Goal: Task Accomplishment & Management: Complete application form

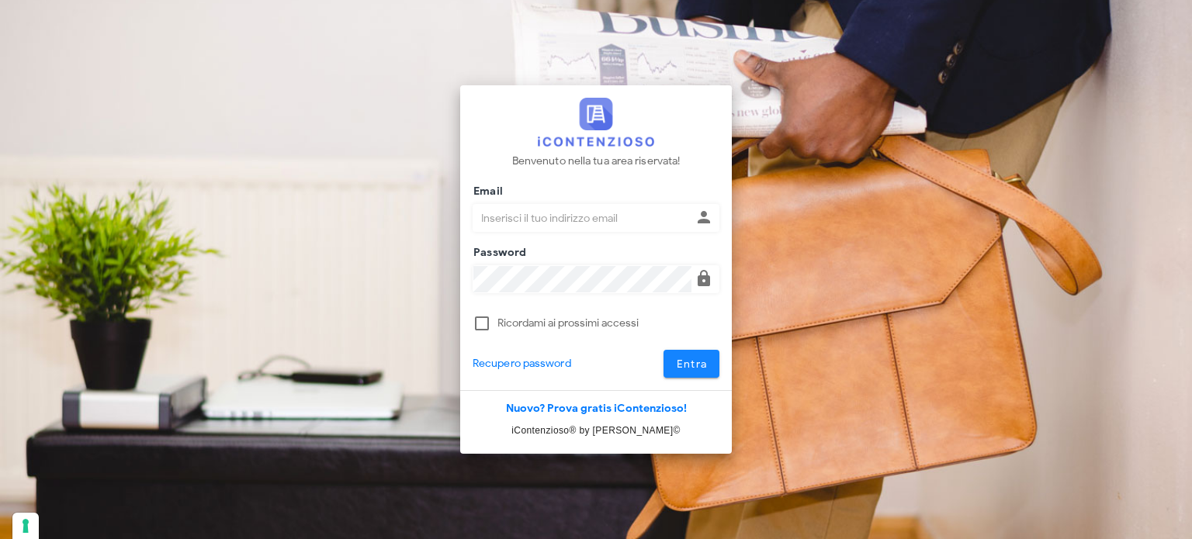
type input "[EMAIL_ADDRESS][DOMAIN_NAME]"
click at [682, 366] on span "Entra" at bounding box center [692, 364] width 32 height 13
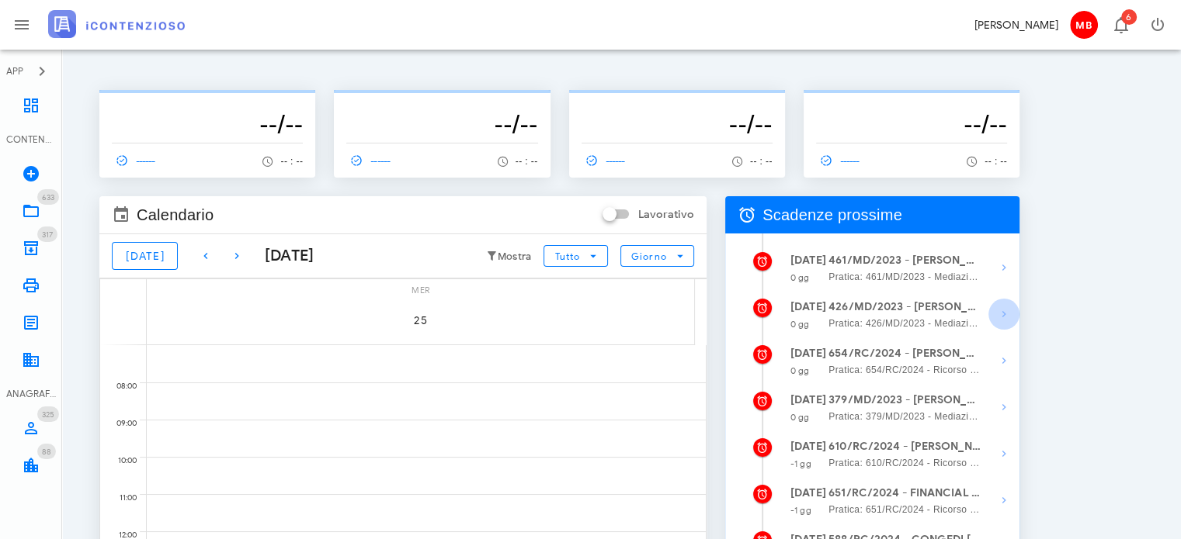
click at [994, 310] on icon "button" at bounding box center [1003, 314] width 19 height 19
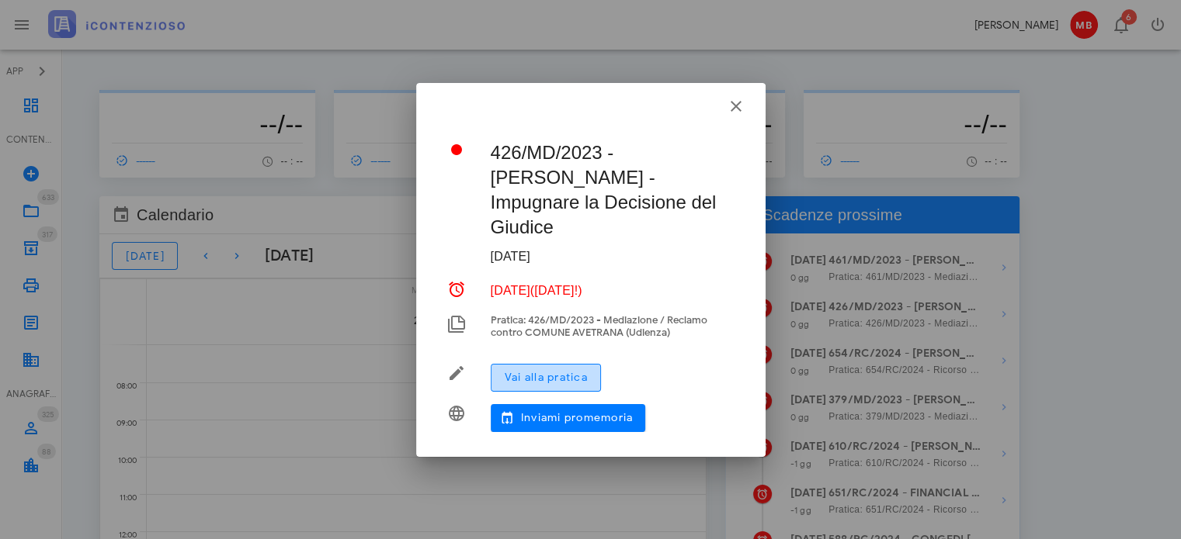
click at [585, 371] on span "Vai alla pratica" at bounding box center [546, 377] width 84 height 13
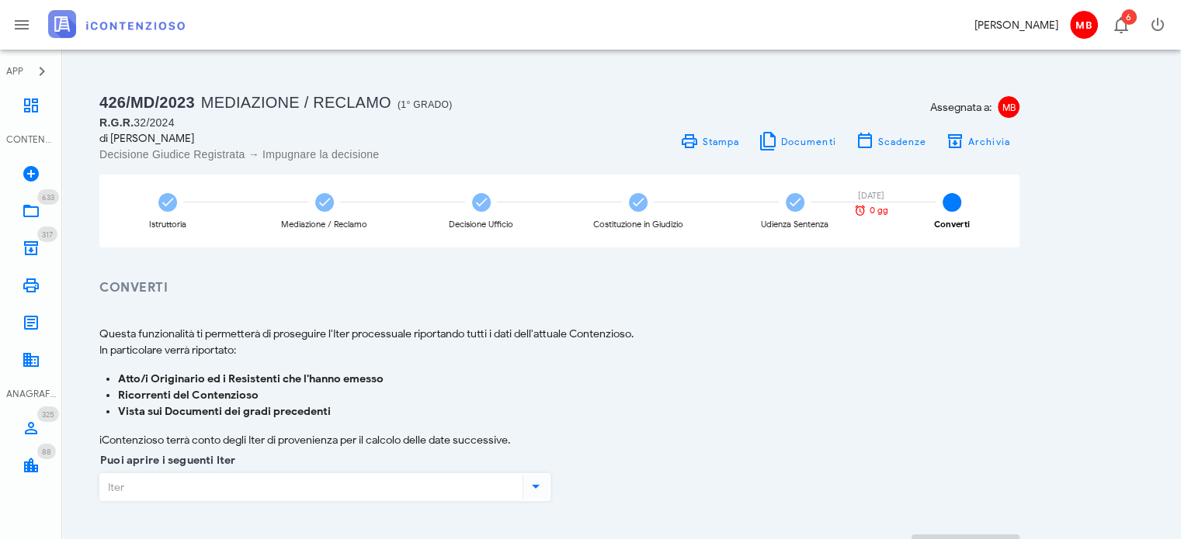
scroll to position [78, 0]
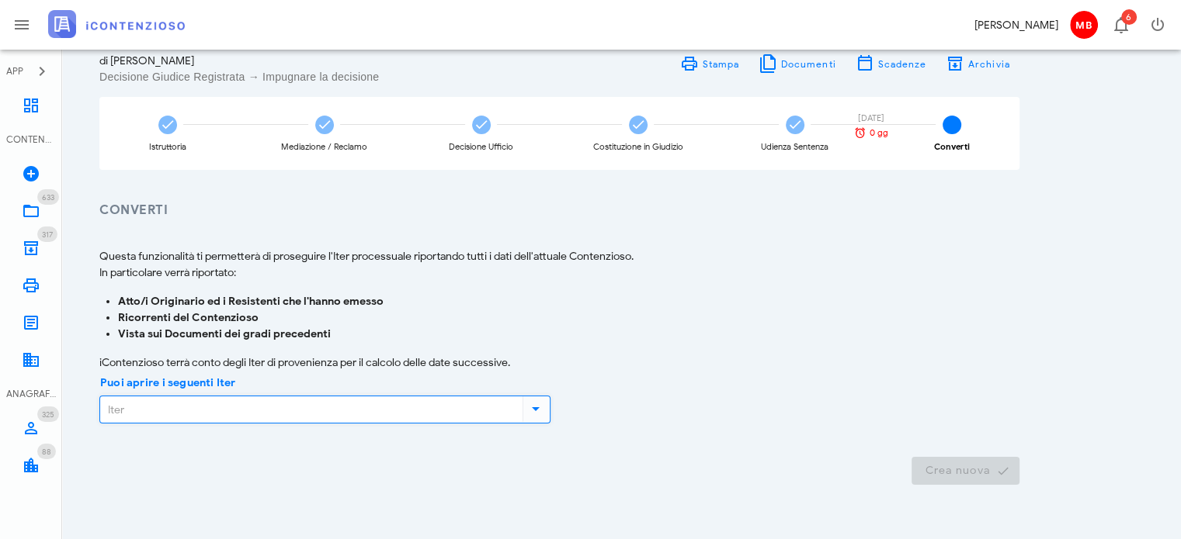
click at [382, 404] on input "Puoi aprire i seguenti Iter" at bounding box center [309, 410] width 419 height 26
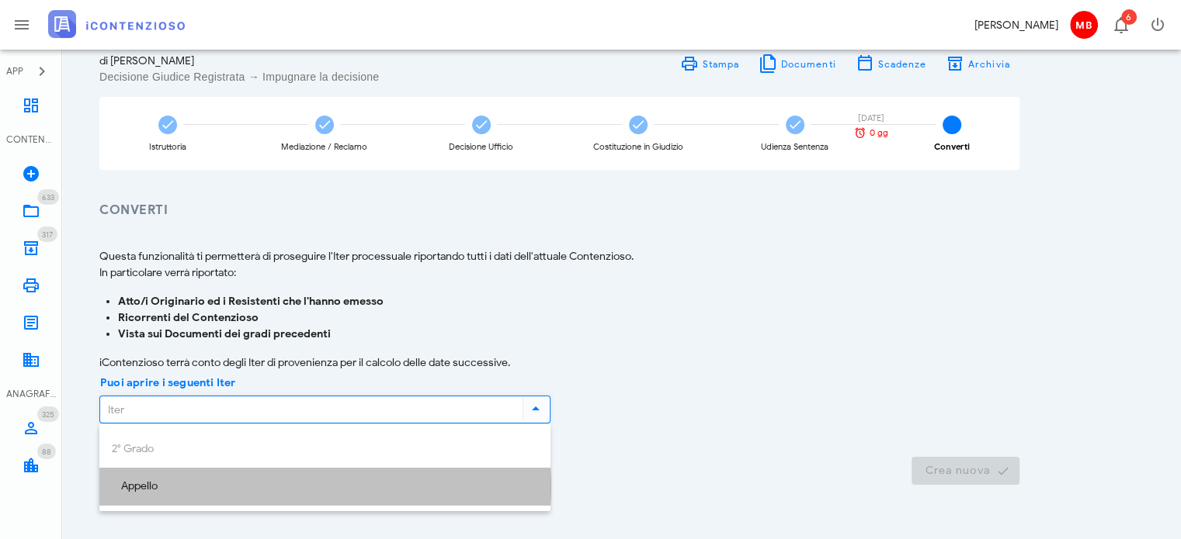
click at [338, 487] on div "Appello" at bounding box center [325, 486] width 426 height 13
type input "Appello"
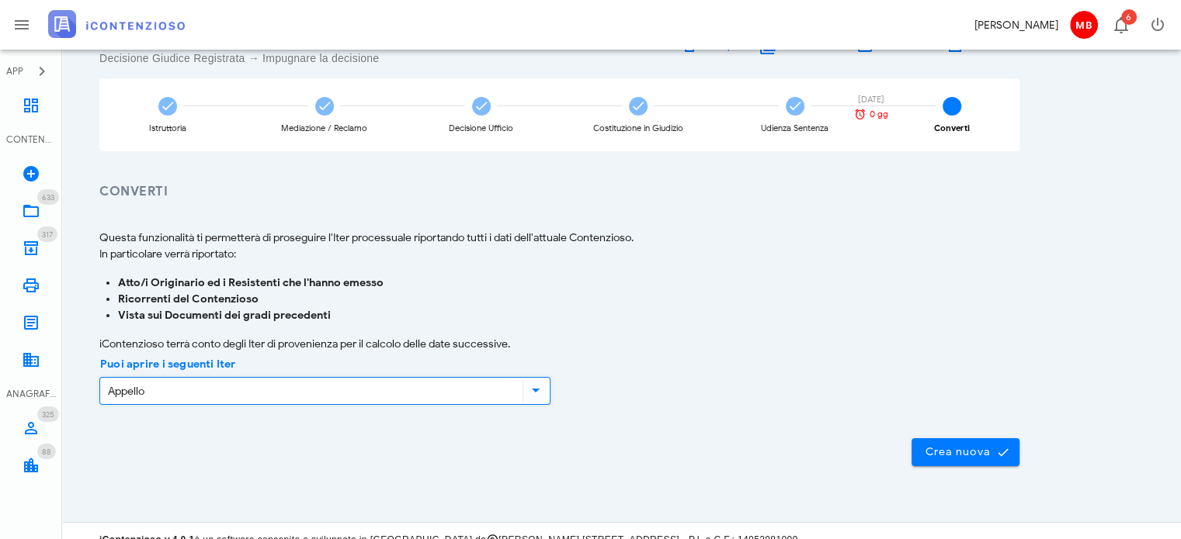
scroll to position [113, 0]
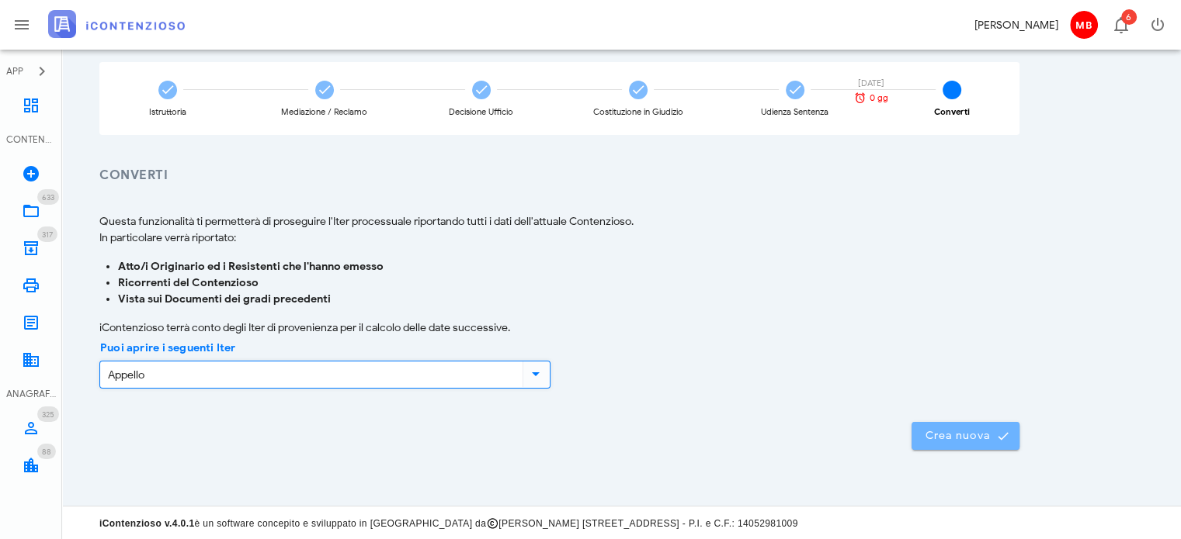
click at [961, 446] on button "Crea nuova" at bounding box center [965, 436] width 108 height 28
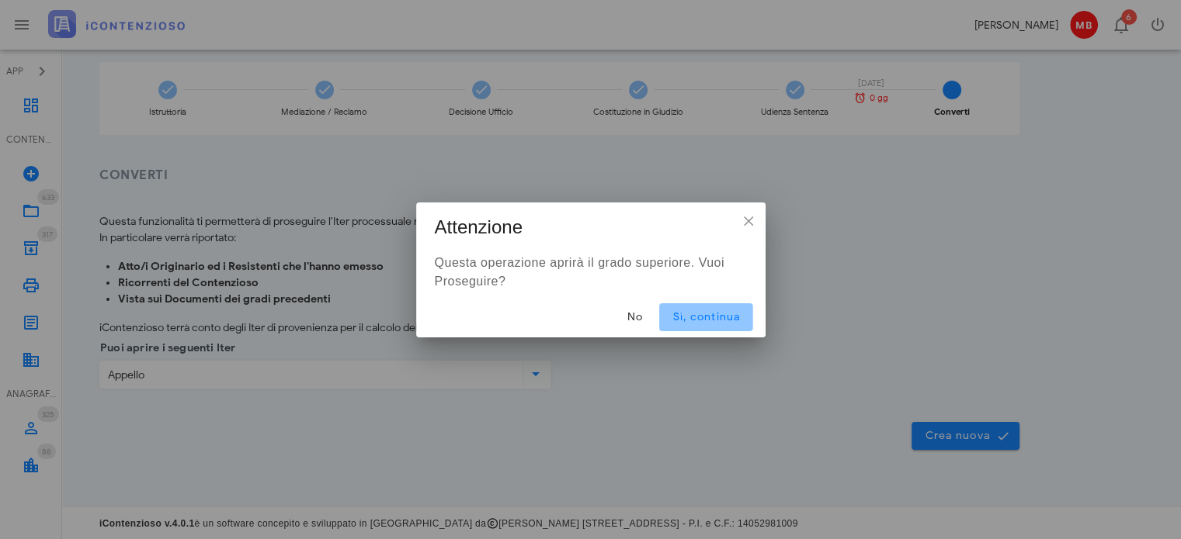
click at [702, 317] on span "Sì, continua" at bounding box center [705, 316] width 68 height 13
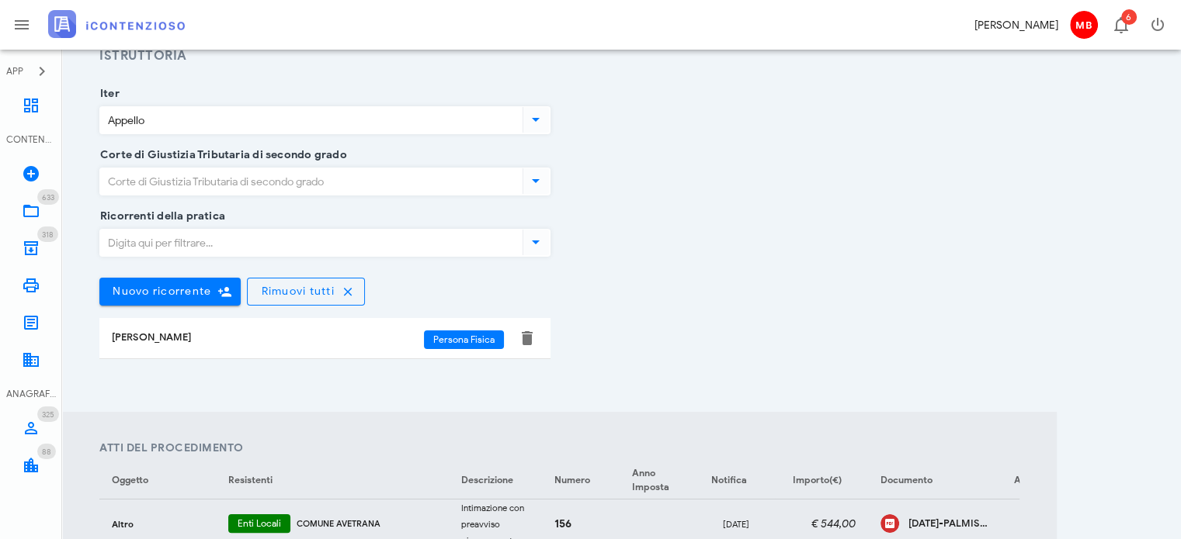
scroll to position [233, 0]
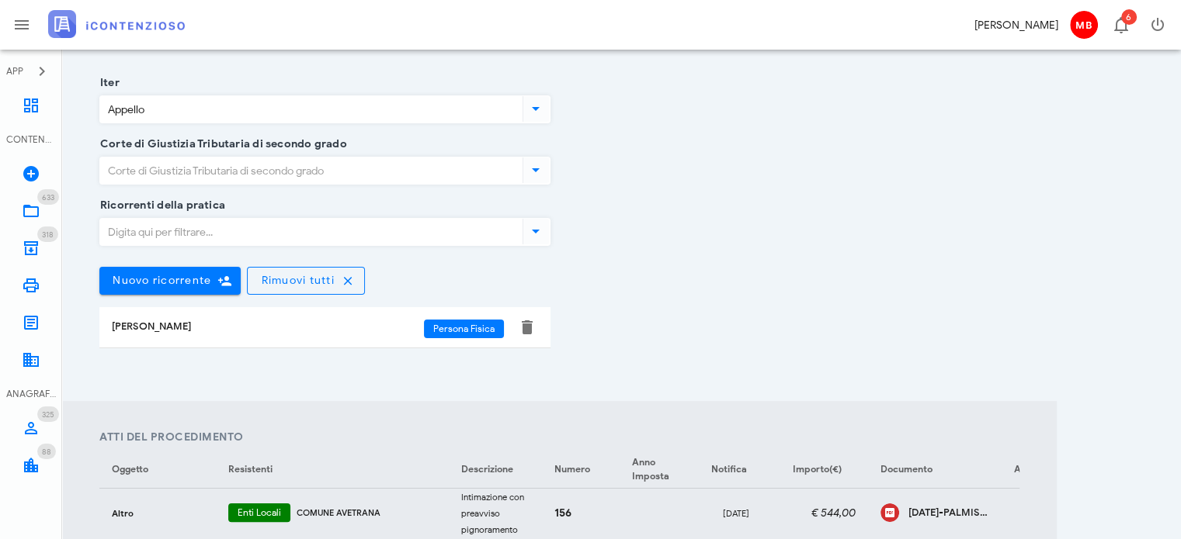
click at [315, 167] on input "Corte di Giustizia Tributaria di secondo grado" at bounding box center [309, 171] width 419 height 26
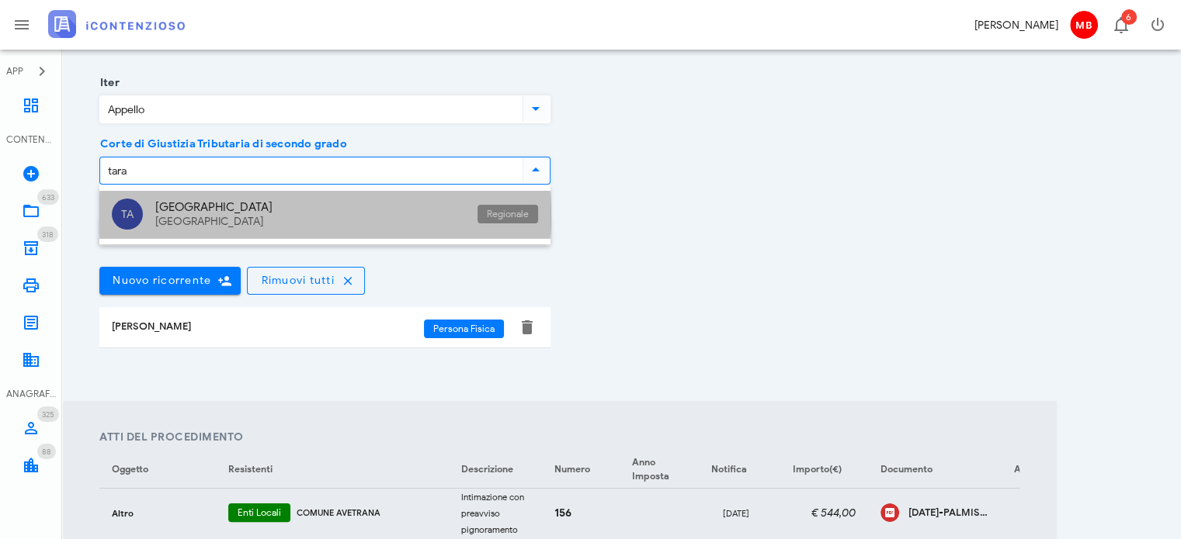
click at [329, 198] on div "Puglia Taranto" at bounding box center [310, 214] width 310 height 47
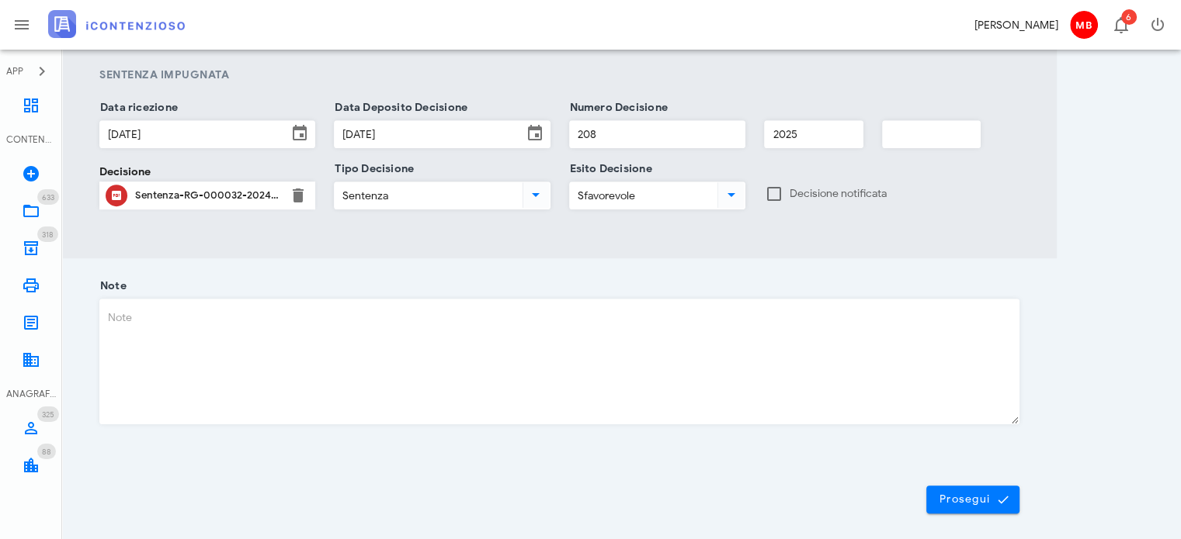
scroll to position [1027, 0]
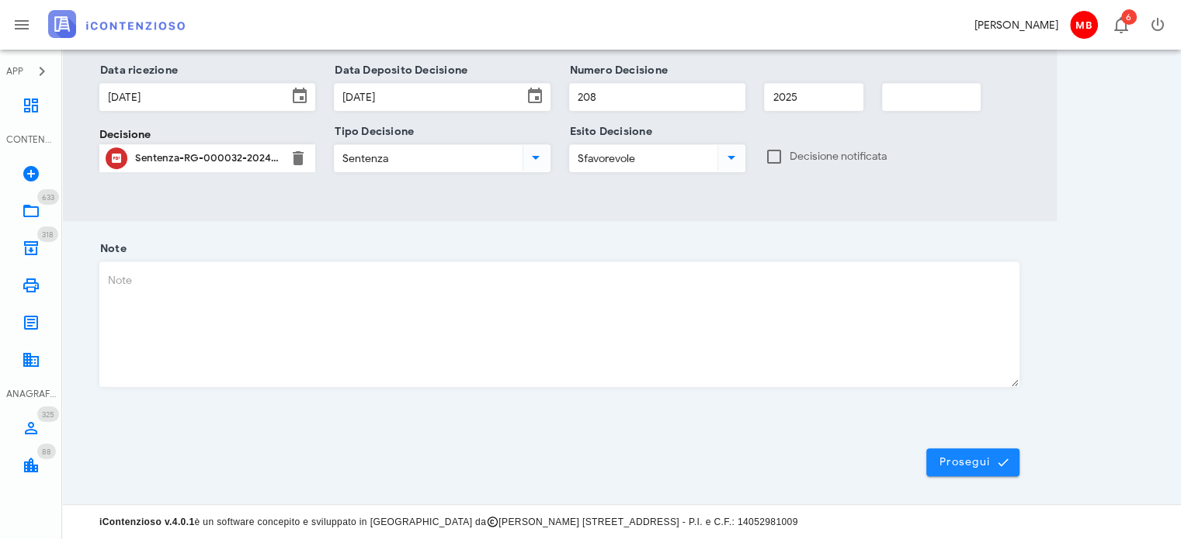
type input "Puglia - Taranto"
click at [969, 467] on span "Prosegui" at bounding box center [972, 463] width 68 height 14
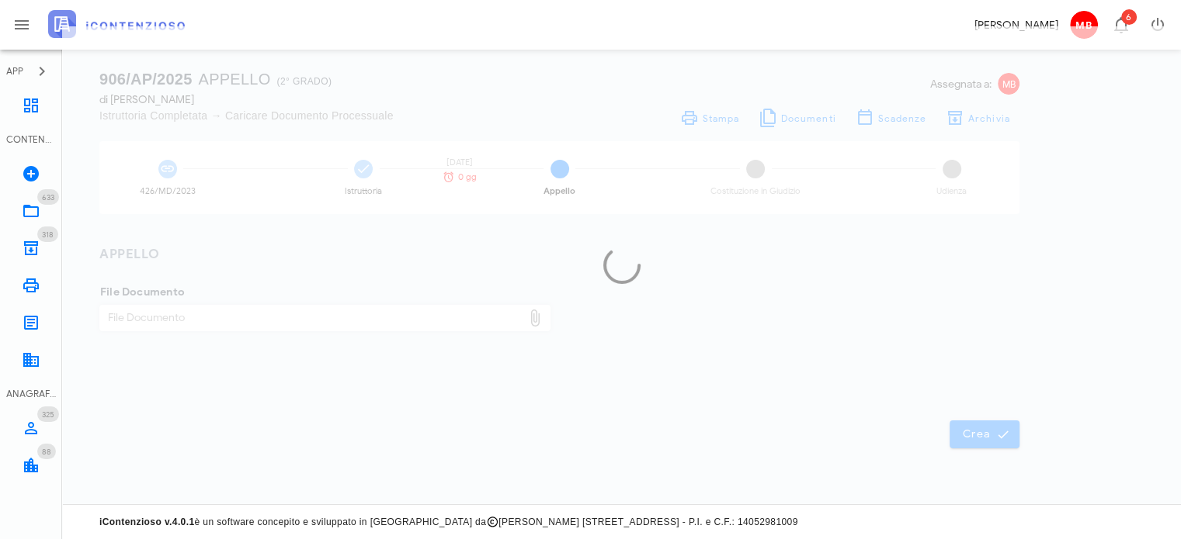
scroll to position [22, 0]
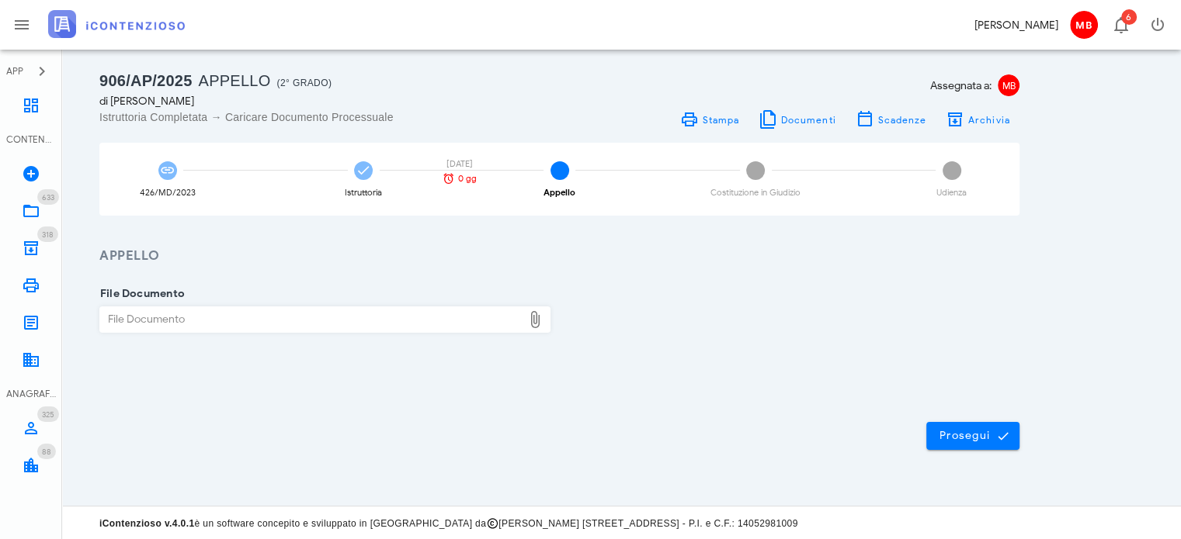
click at [386, 313] on div "File Documento" at bounding box center [311, 319] width 422 height 25
type input "C:\fakepath\appello_palmisano.pdf"
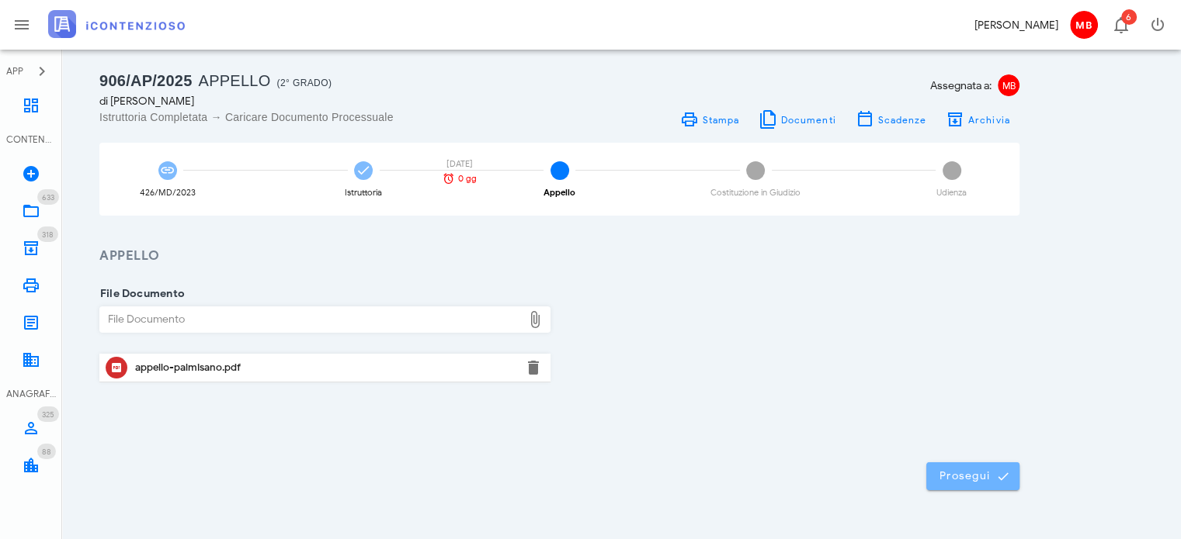
click at [972, 475] on span "Prosegui" at bounding box center [972, 477] width 68 height 14
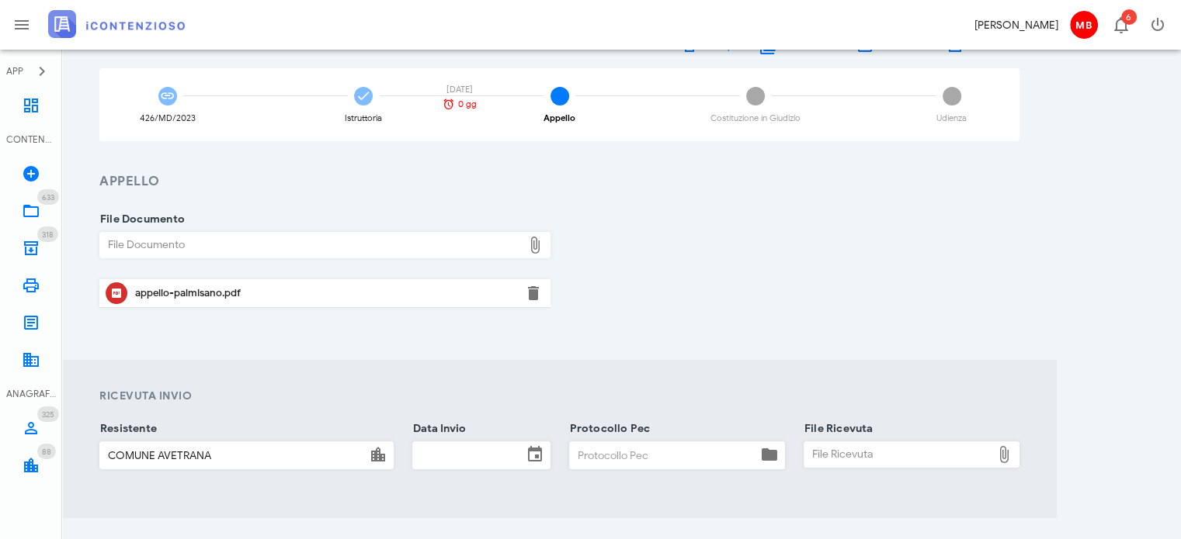
scroll to position [220, 0]
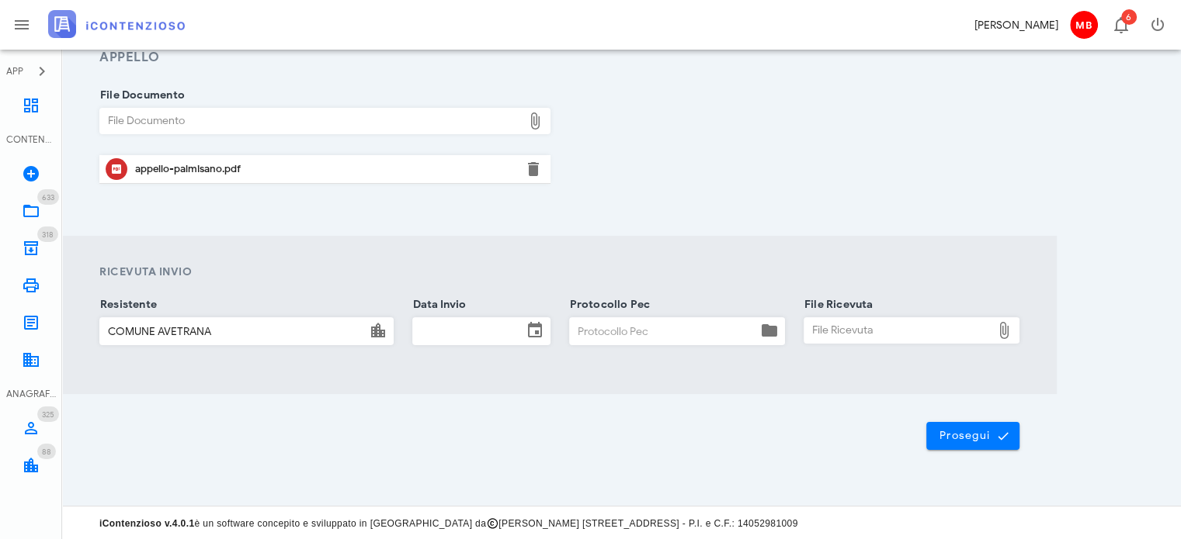
click at [458, 330] on input "Data Invio" at bounding box center [467, 331] width 109 height 26
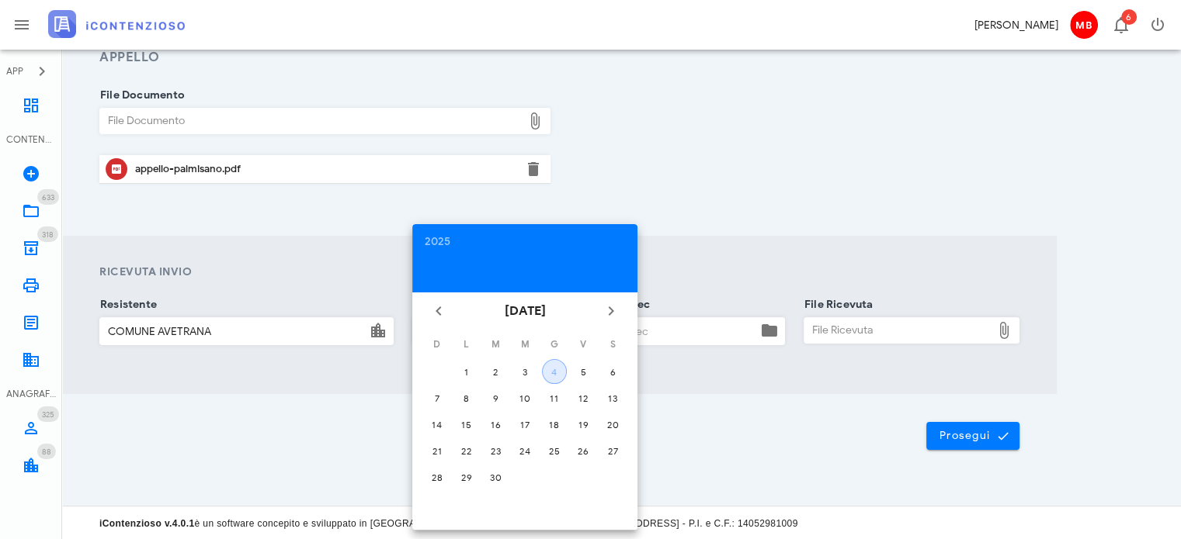
click at [550, 372] on div "4" at bounding box center [554, 372] width 23 height 12
type input "04/09/2025"
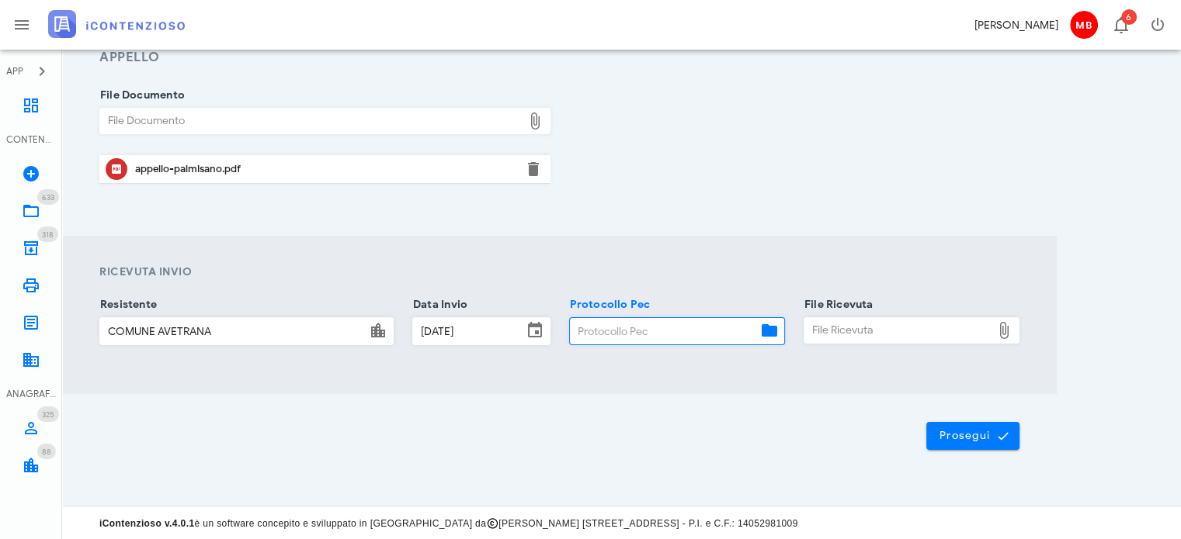
click at [661, 330] on input "Protocollo Pec" at bounding box center [663, 331] width 187 height 26
type input "77"
click at [826, 326] on div "File Ricevuta" at bounding box center [897, 330] width 187 height 25
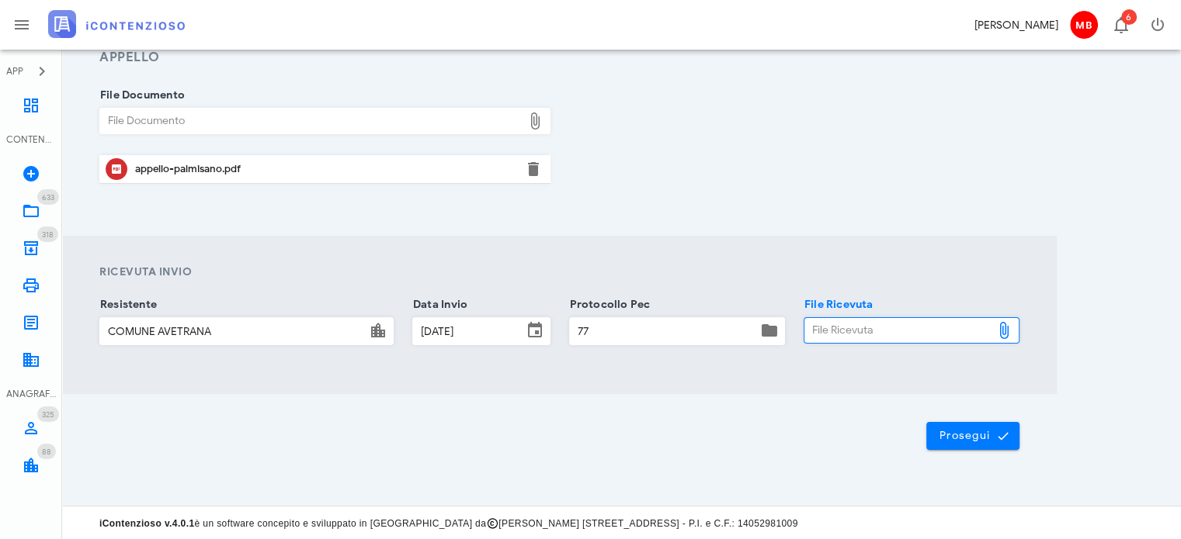
type input "C:\fakepath\consegna.eml"
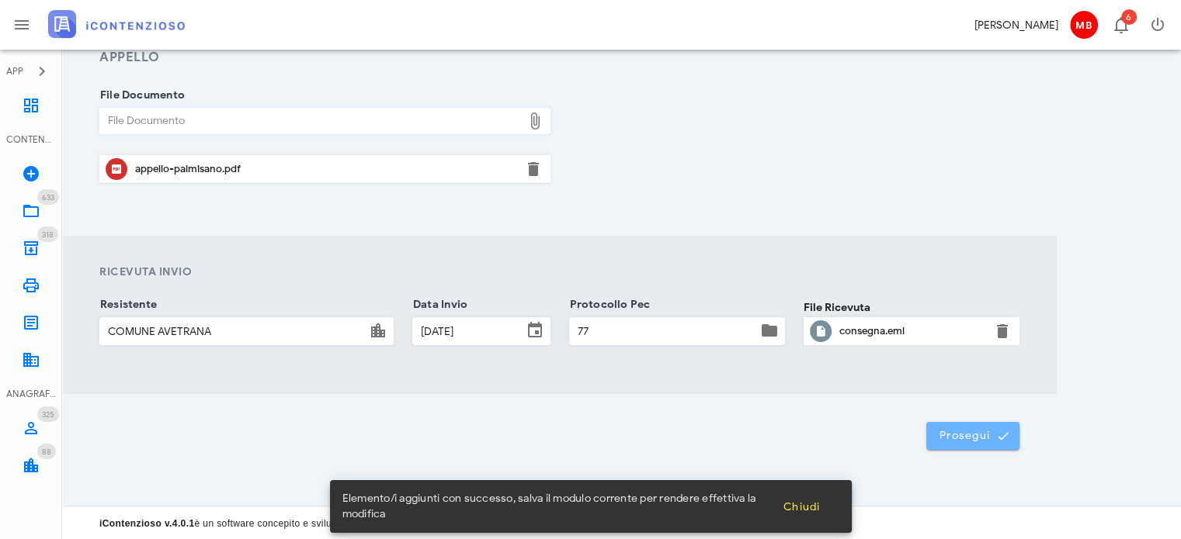
click at [953, 427] on button "Prosegui" at bounding box center [972, 436] width 93 height 28
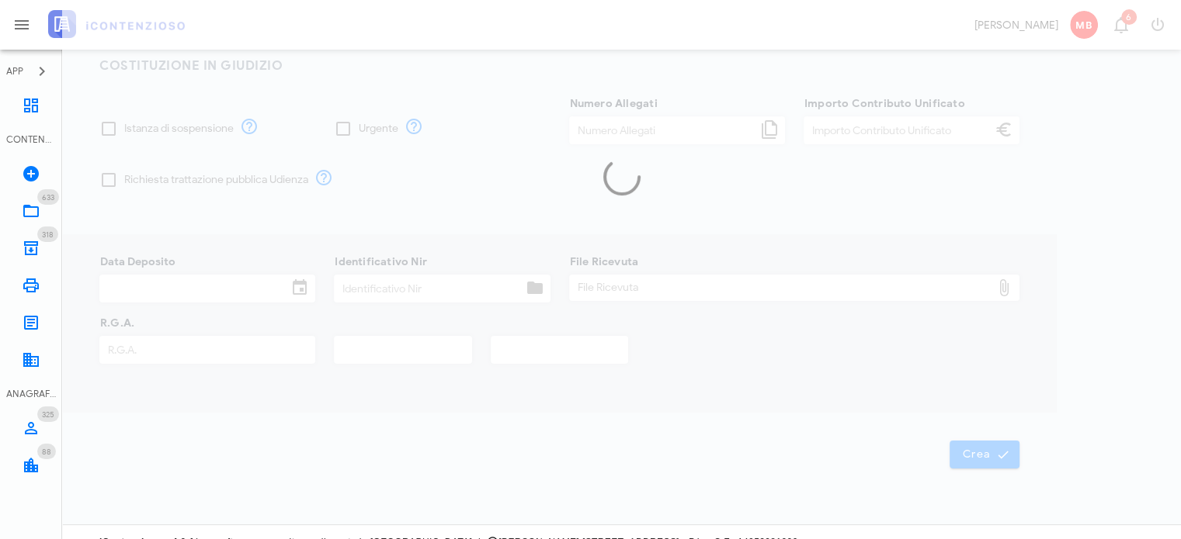
type input "30,00"
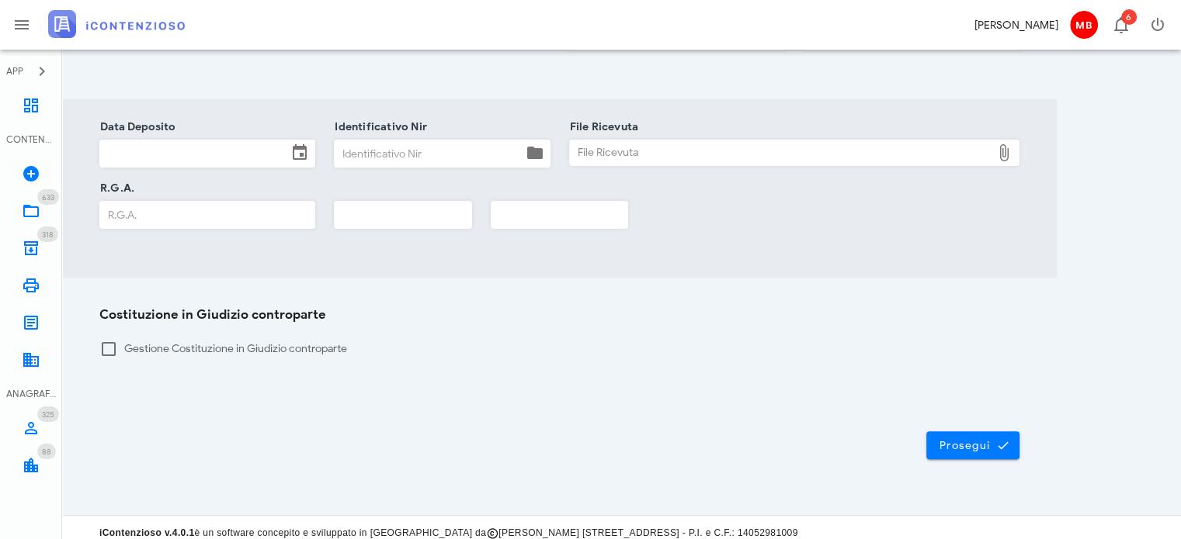
scroll to position [376, 0]
click at [976, 438] on span "Prosegui" at bounding box center [972, 445] width 68 height 14
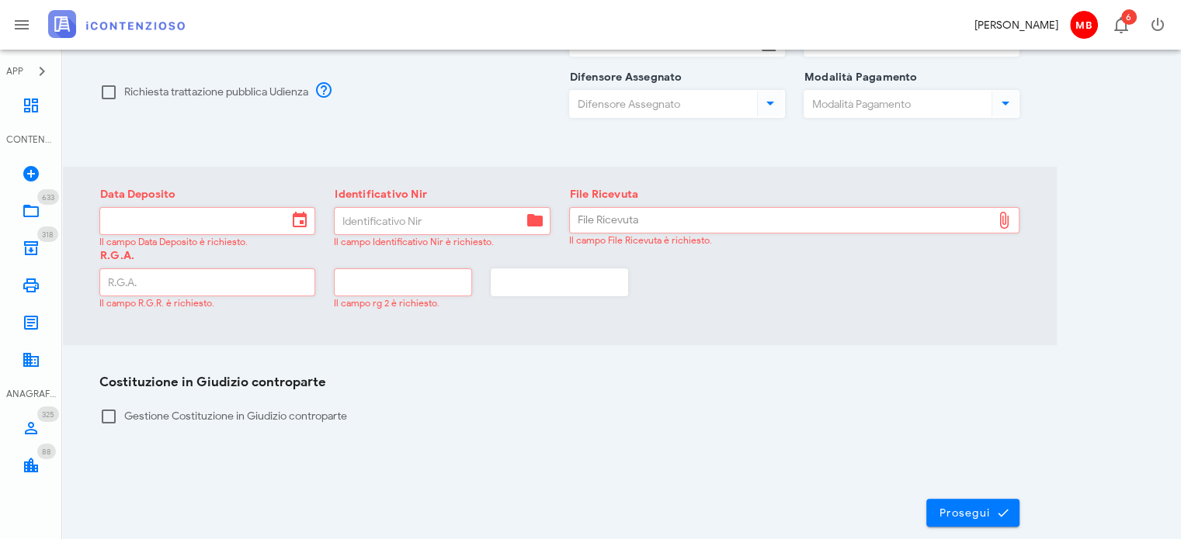
scroll to position [310, 0]
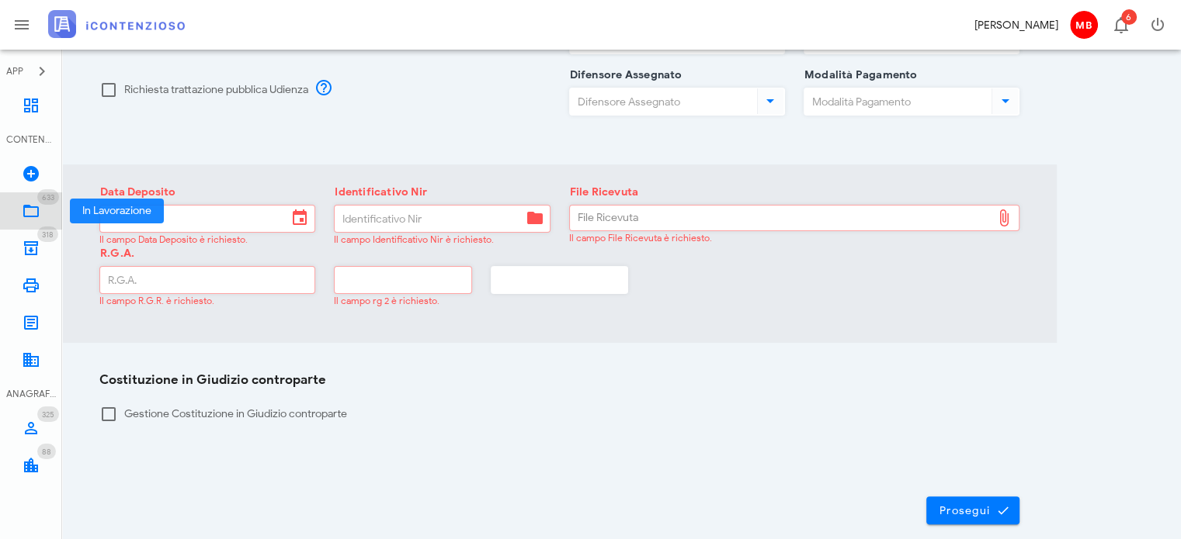
click at [42, 194] on span "633" at bounding box center [48, 198] width 12 height 10
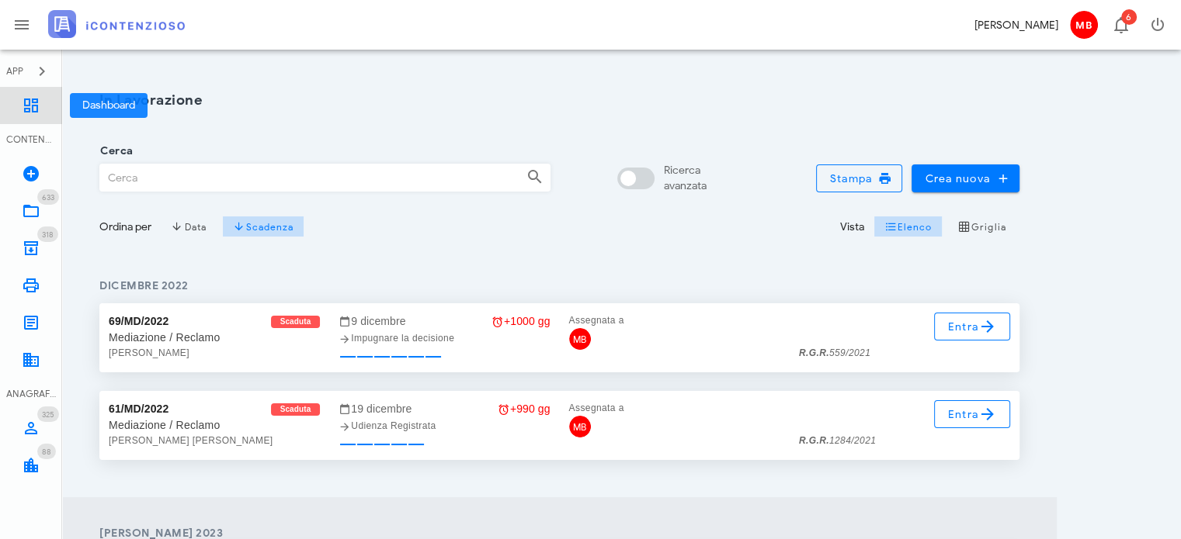
click at [33, 99] on icon at bounding box center [31, 105] width 19 height 19
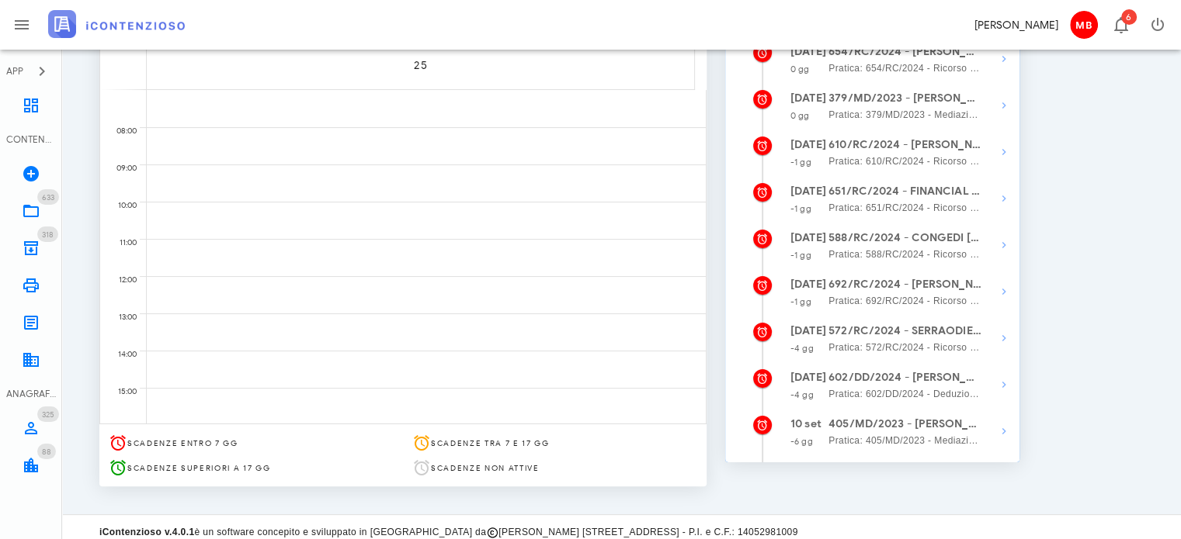
scroll to position [265, 0]
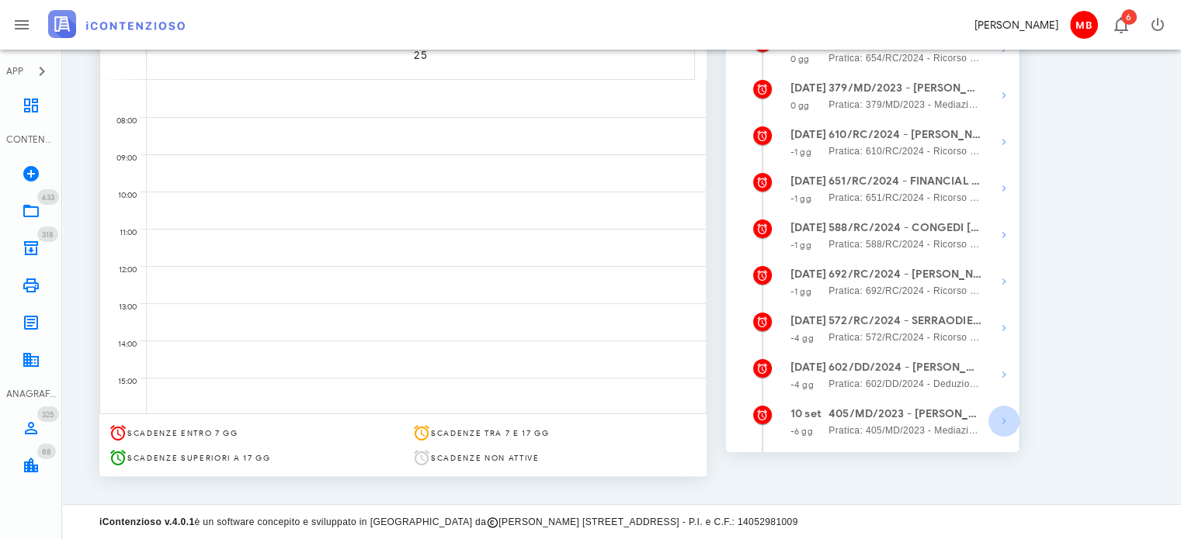
click at [1001, 425] on icon "button" at bounding box center [1003, 421] width 19 height 19
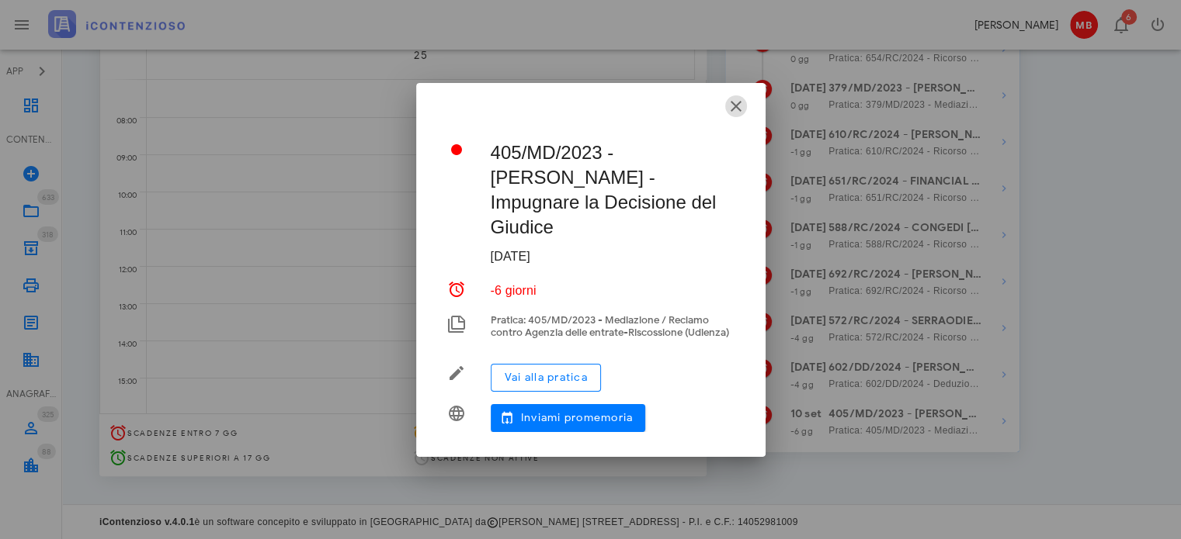
click at [737, 100] on icon "button" at bounding box center [736, 106] width 19 height 19
